Goal: Information Seeking & Learning: Learn about a topic

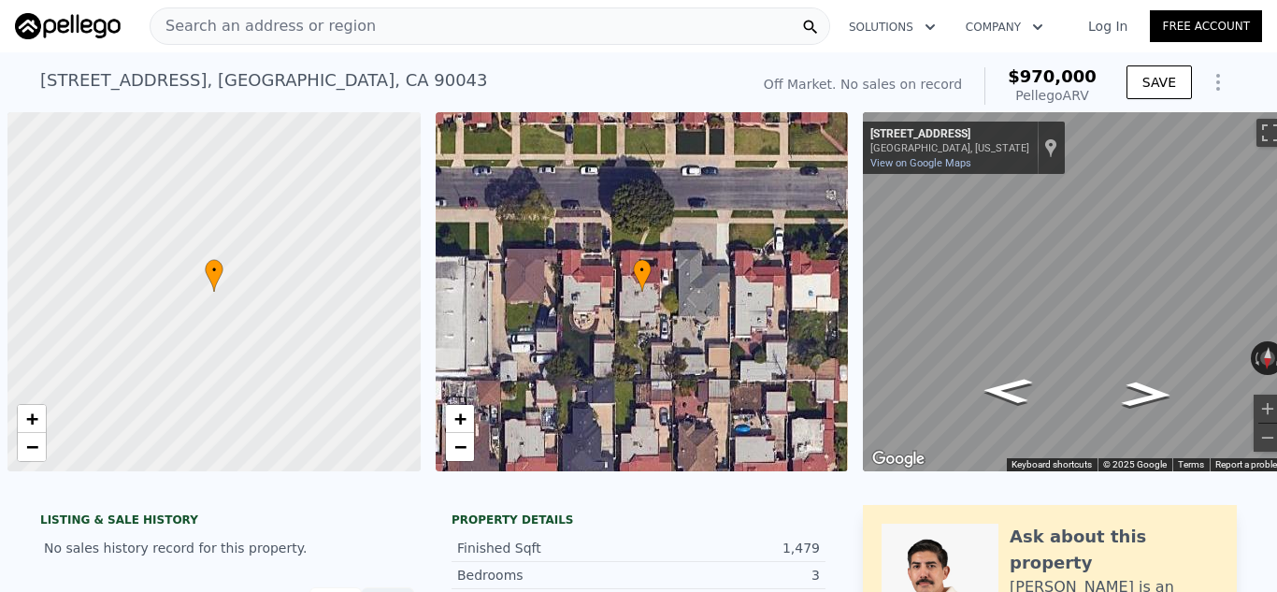
click at [556, 27] on div "Search an address or region" at bounding box center [490, 25] width 681 height 37
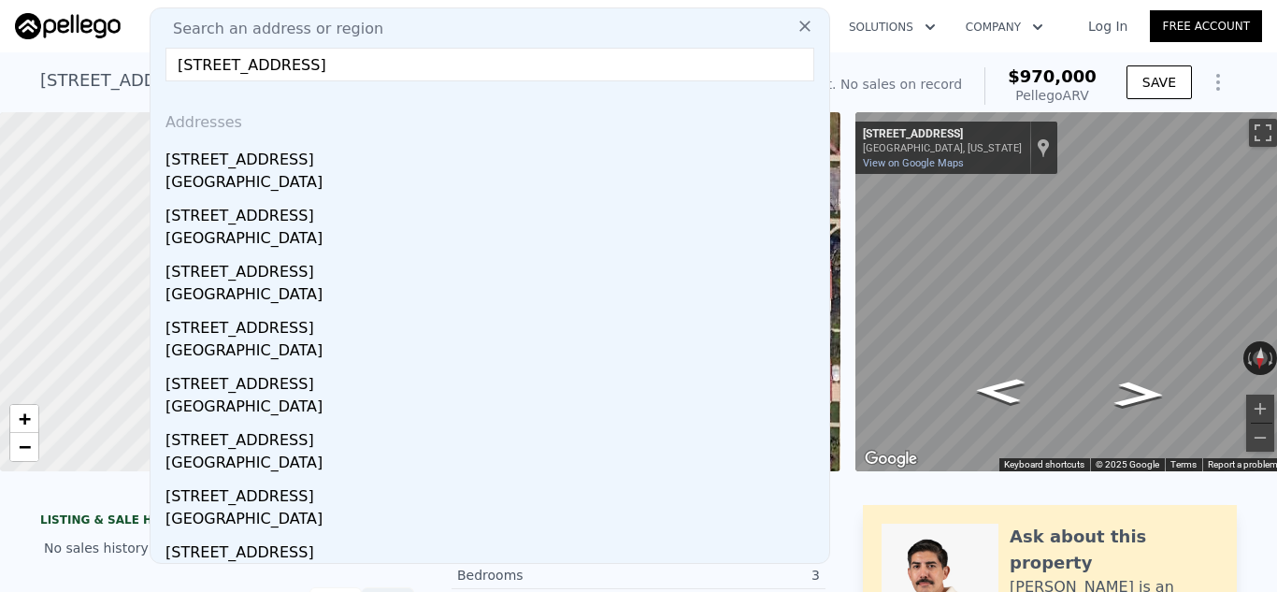
type input "[STREET_ADDRESS]"
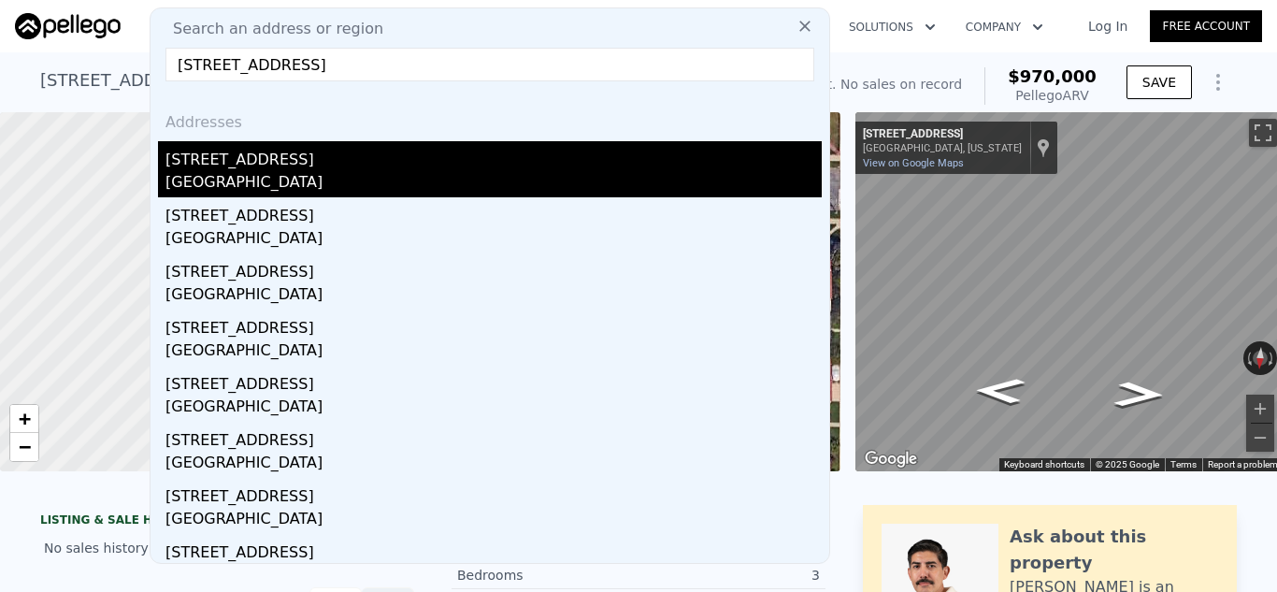
click at [482, 177] on div "[GEOGRAPHIC_DATA]" at bounding box center [493, 184] width 656 height 26
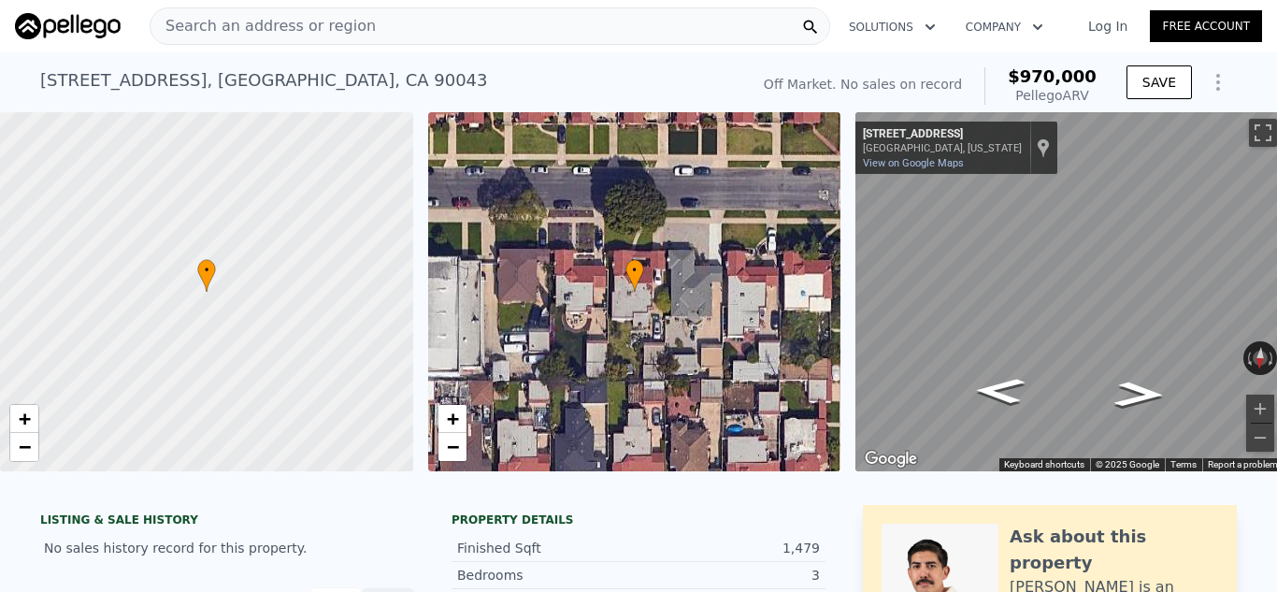
type input "3"
type input "2"
type input "878"
type input "1200"
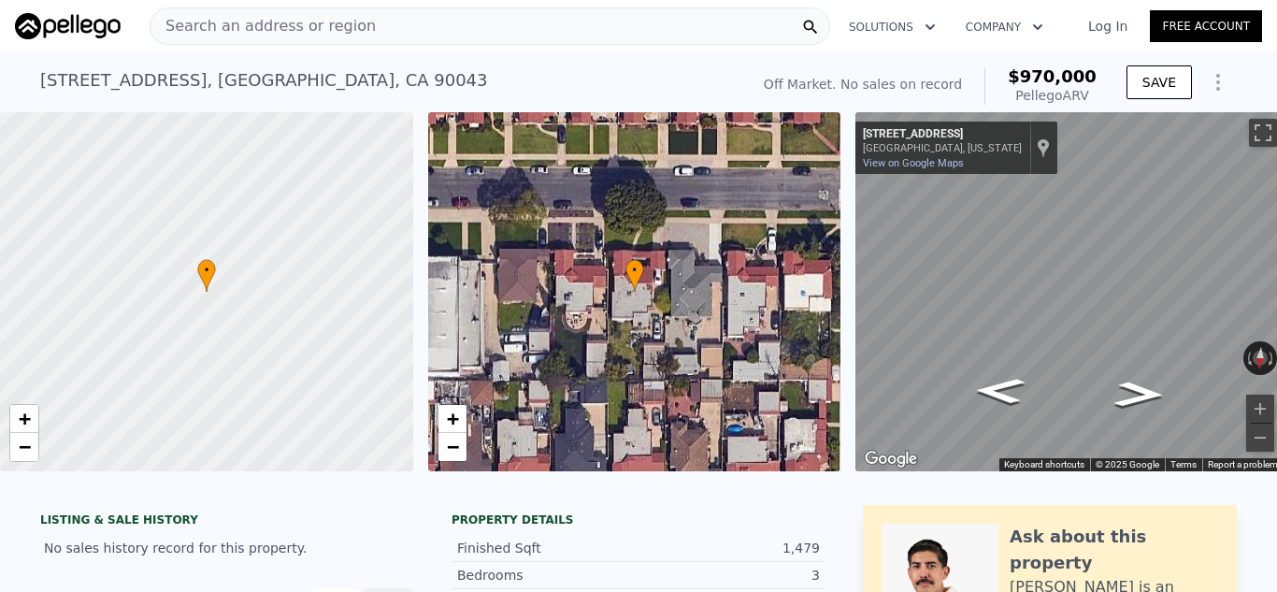
type input "0"
type input "760361"
type input "$ 590,000"
type input "6"
type input "-$ 34,871"
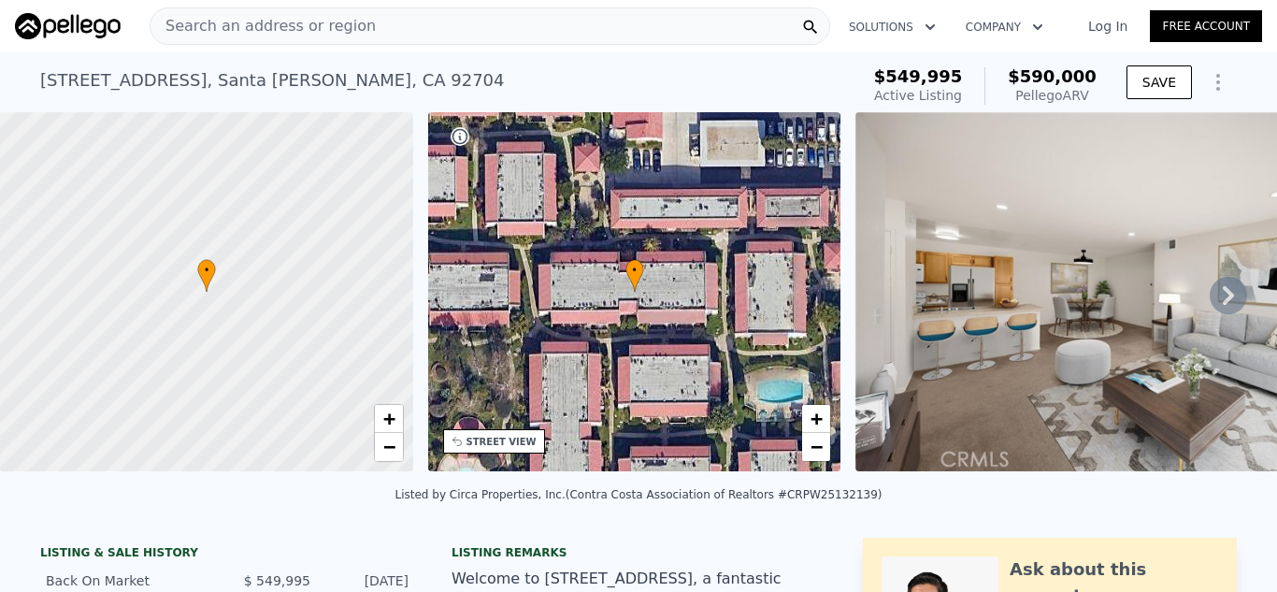
click at [510, 25] on div "Search an address or region" at bounding box center [490, 25] width 681 height 37
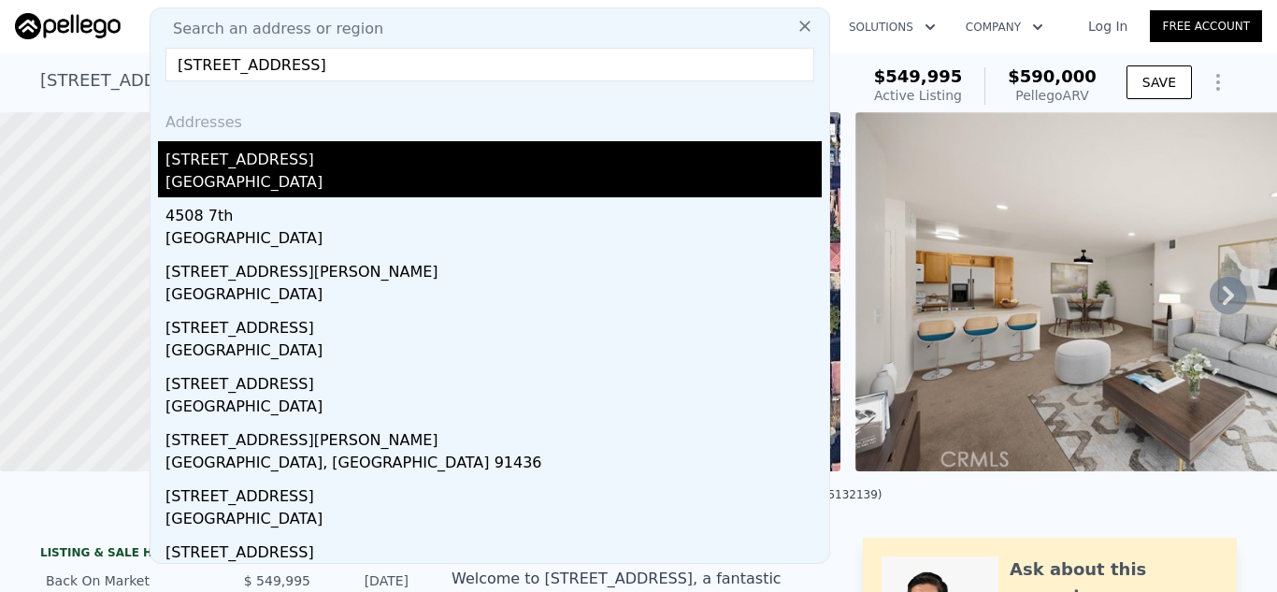
type input "[STREET_ADDRESS]"
click at [391, 179] on div "[GEOGRAPHIC_DATA]" at bounding box center [493, 184] width 656 height 26
